Goal: Check status: Check status

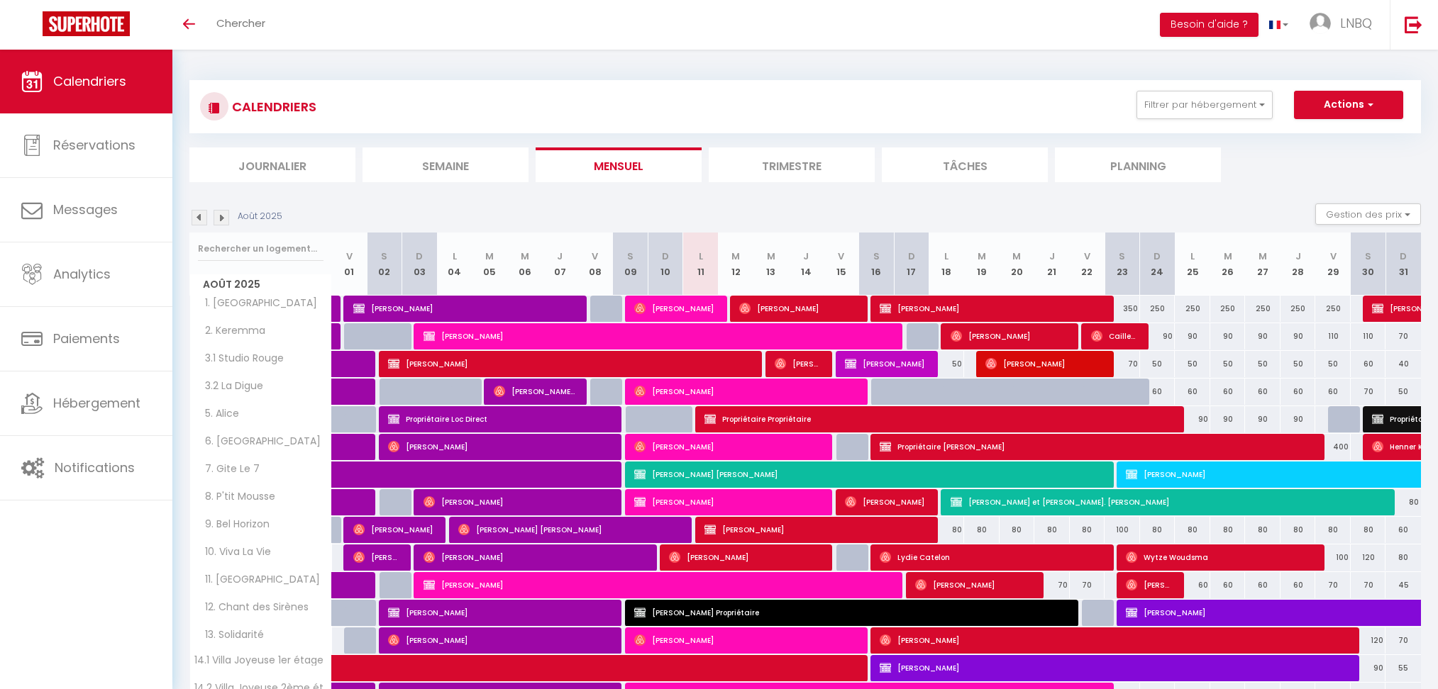
select select
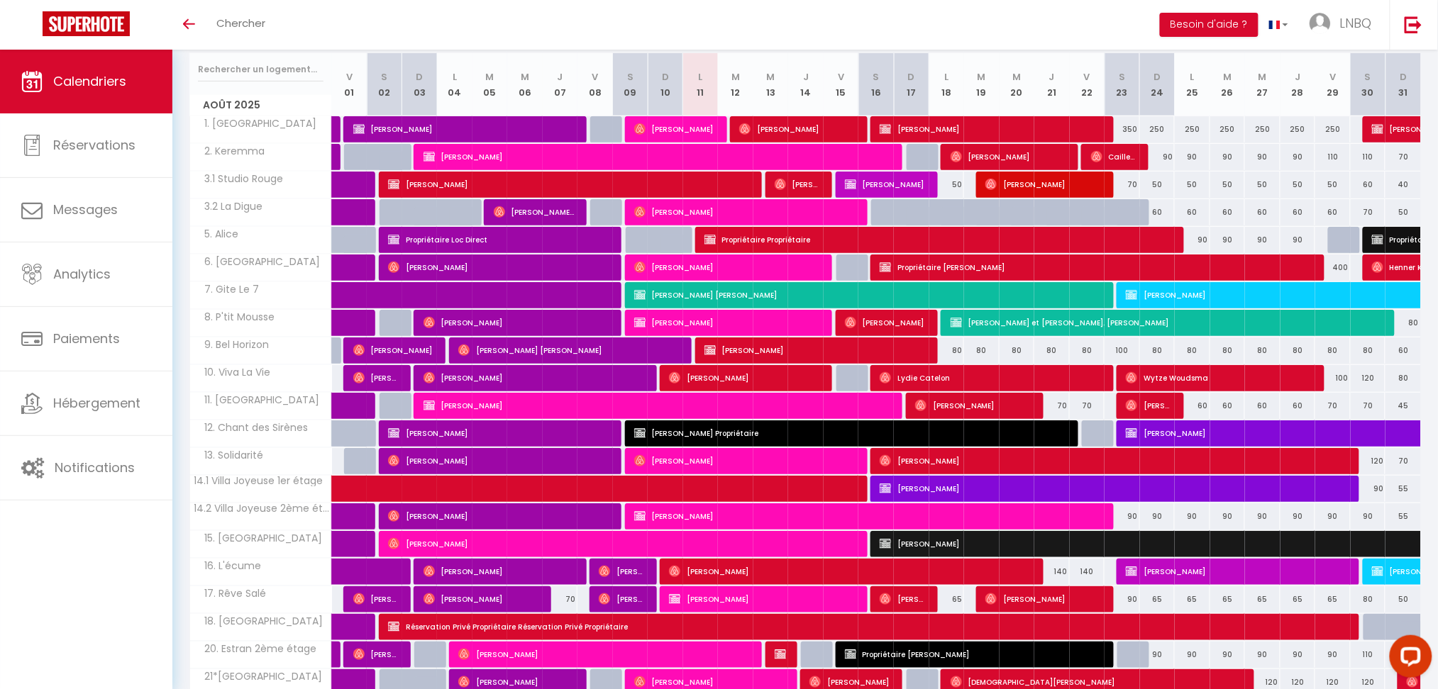
scroll to position [189, 0]
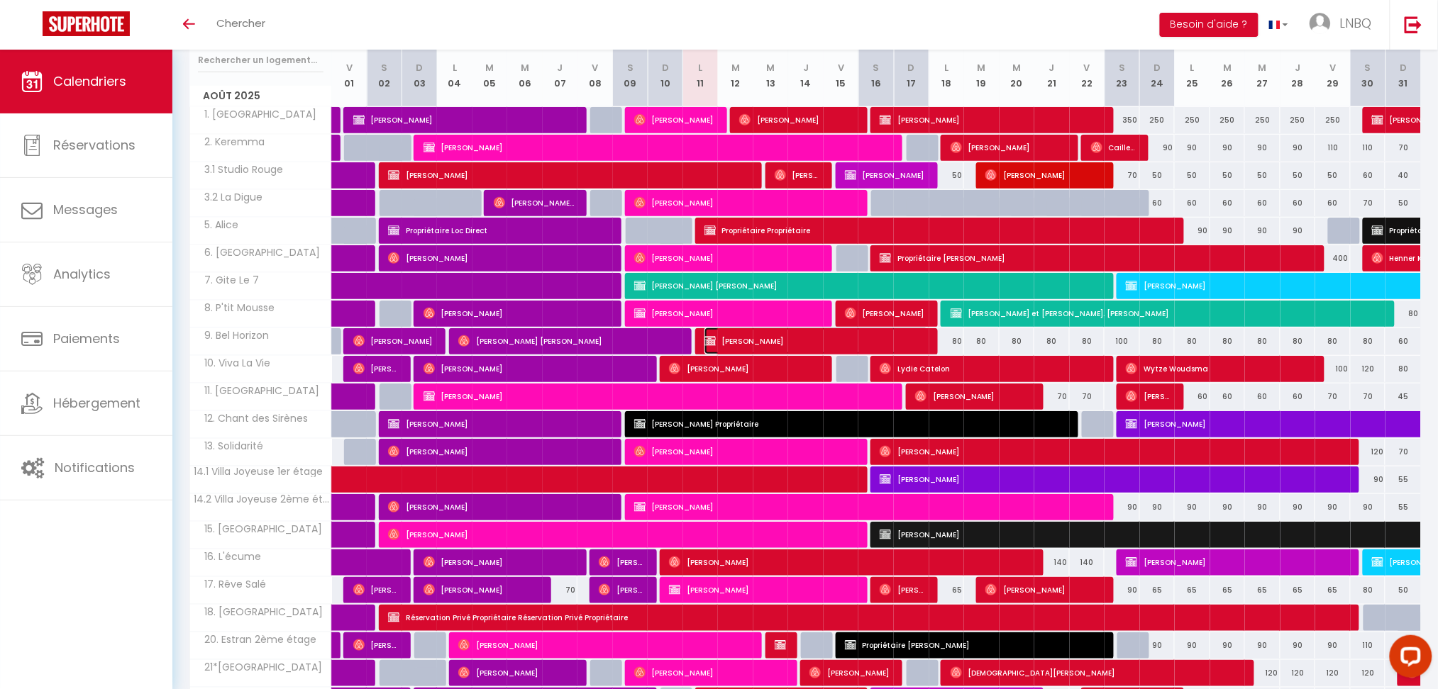
click at [733, 352] on span "[PERSON_NAME]" at bounding box center [816, 341] width 225 height 27
select select "OK"
select select "KO"
select select "0"
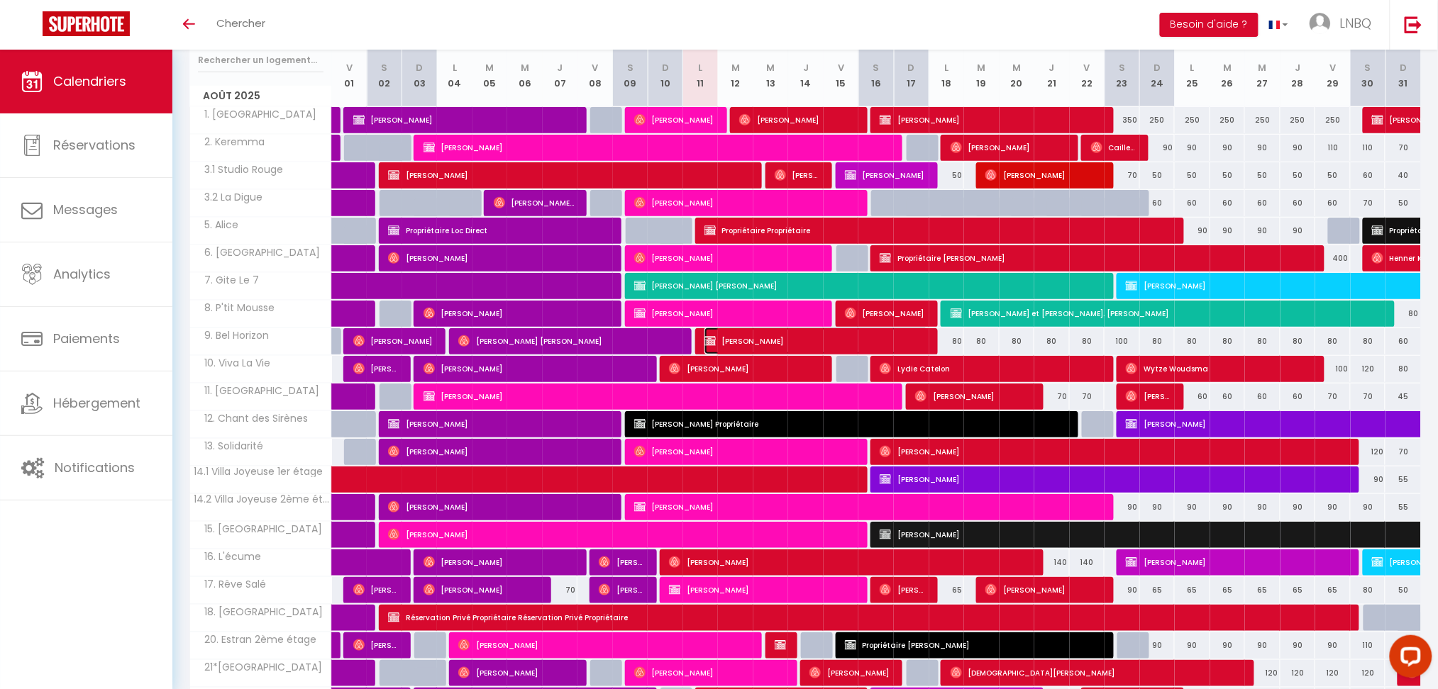
select select "1"
select select
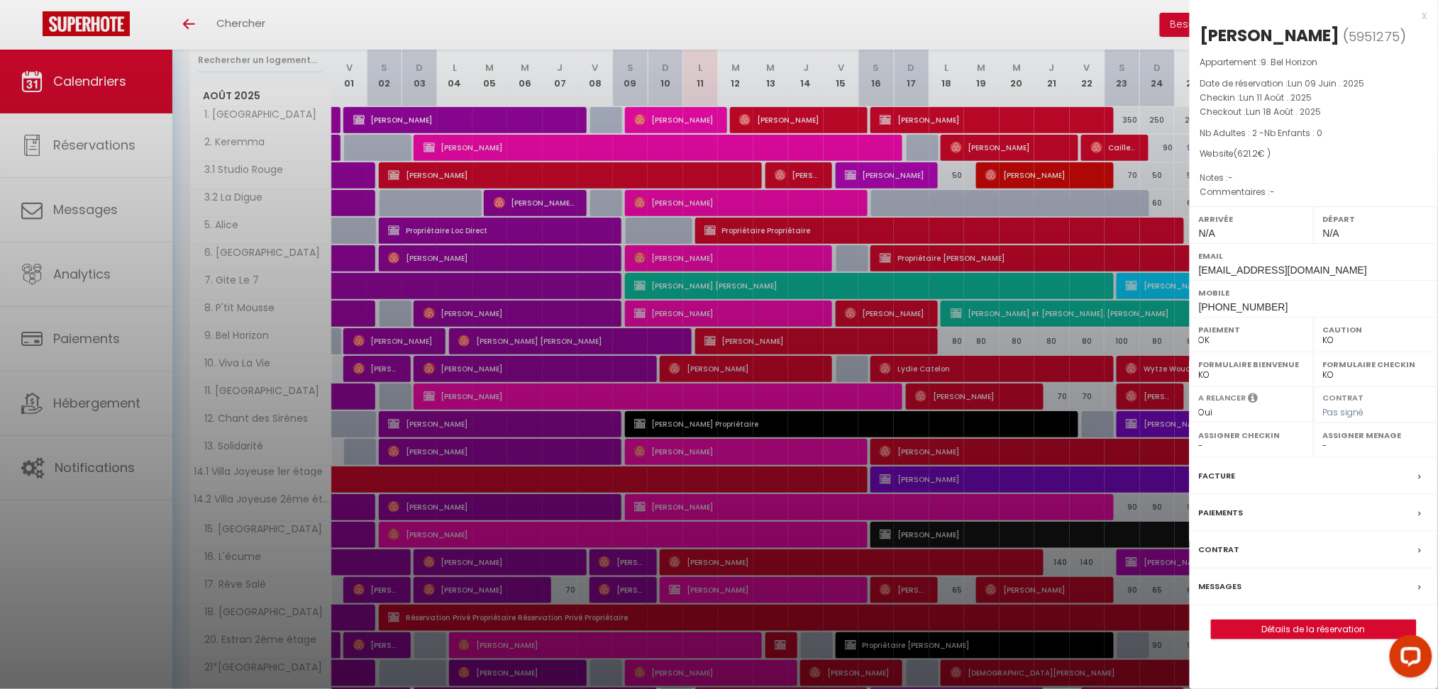
click at [725, 18] on div at bounding box center [719, 344] width 1438 height 689
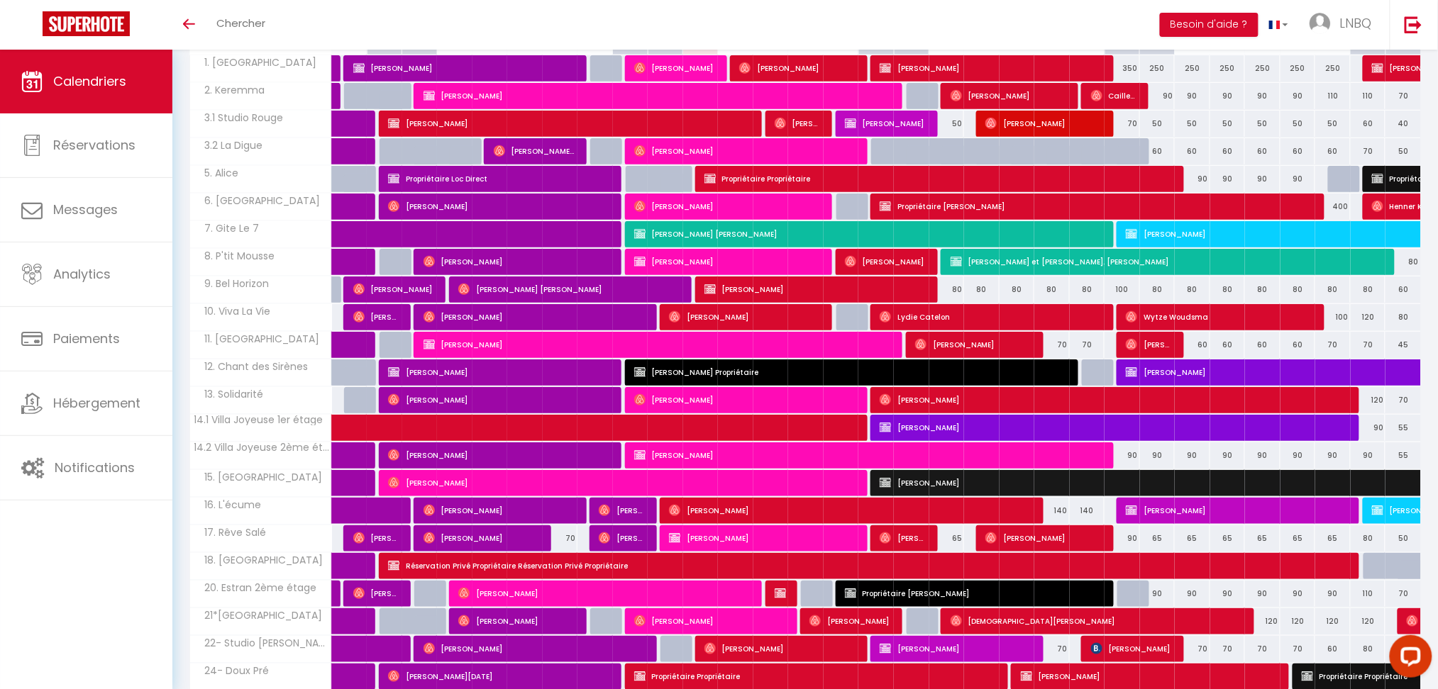
scroll to position [284, 0]
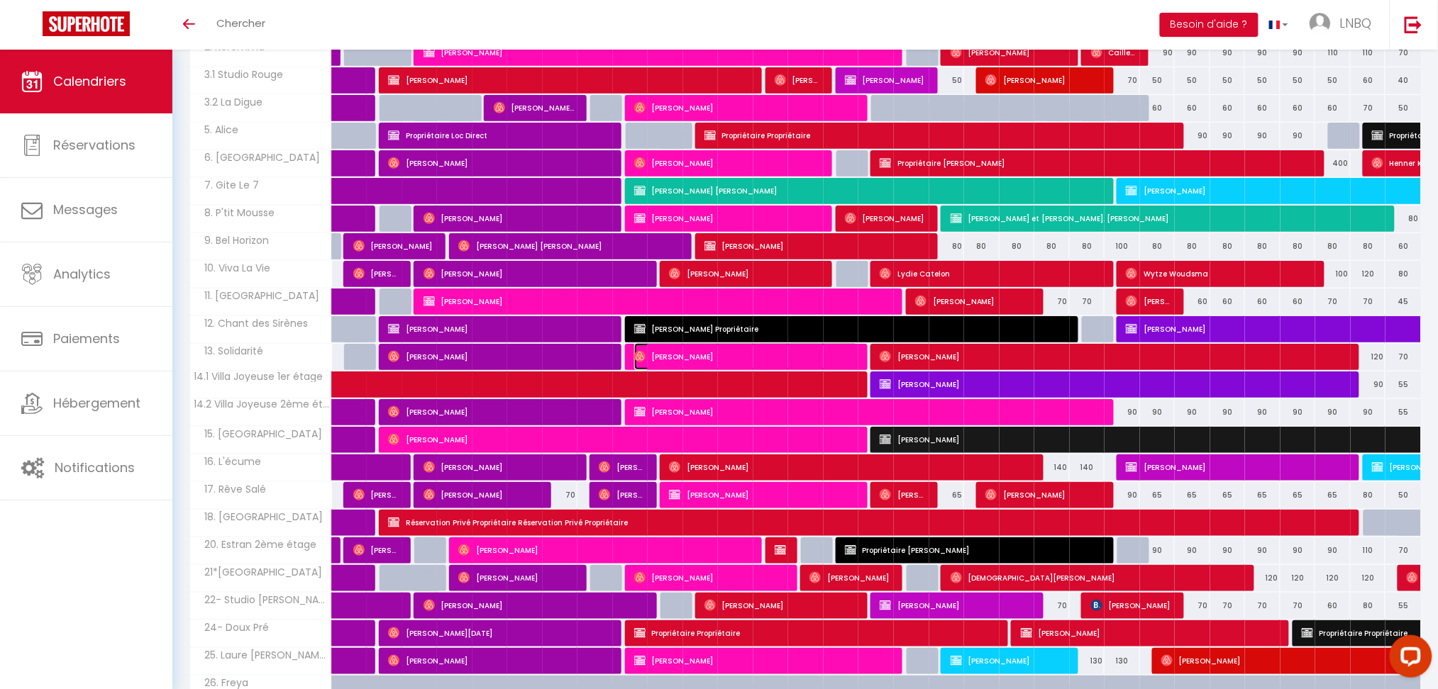
click at [705, 357] on span "[PERSON_NAME]" at bounding box center [746, 356] width 225 height 27
select select "OK"
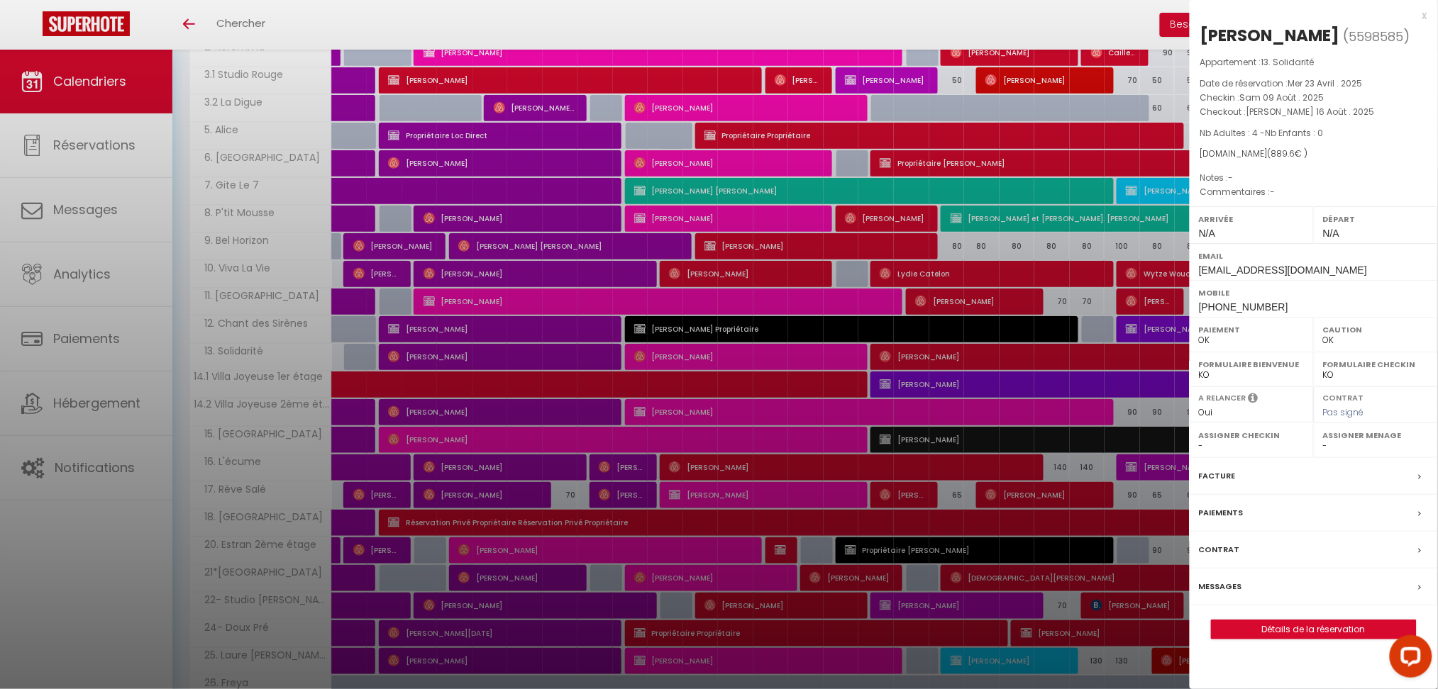
click at [728, 358] on div at bounding box center [719, 344] width 1438 height 689
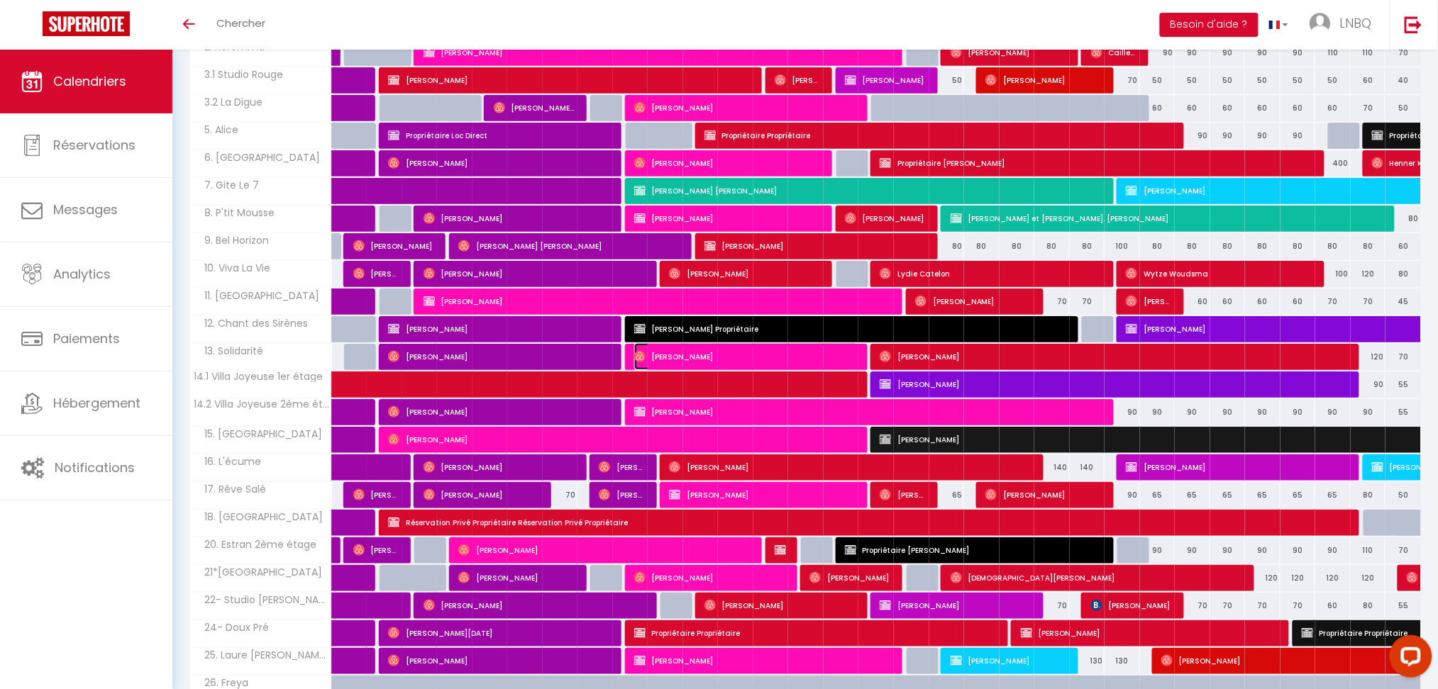
click at [728, 358] on span "[PERSON_NAME]" at bounding box center [746, 356] width 225 height 27
